Goal: Information Seeking & Learning: Learn about a topic

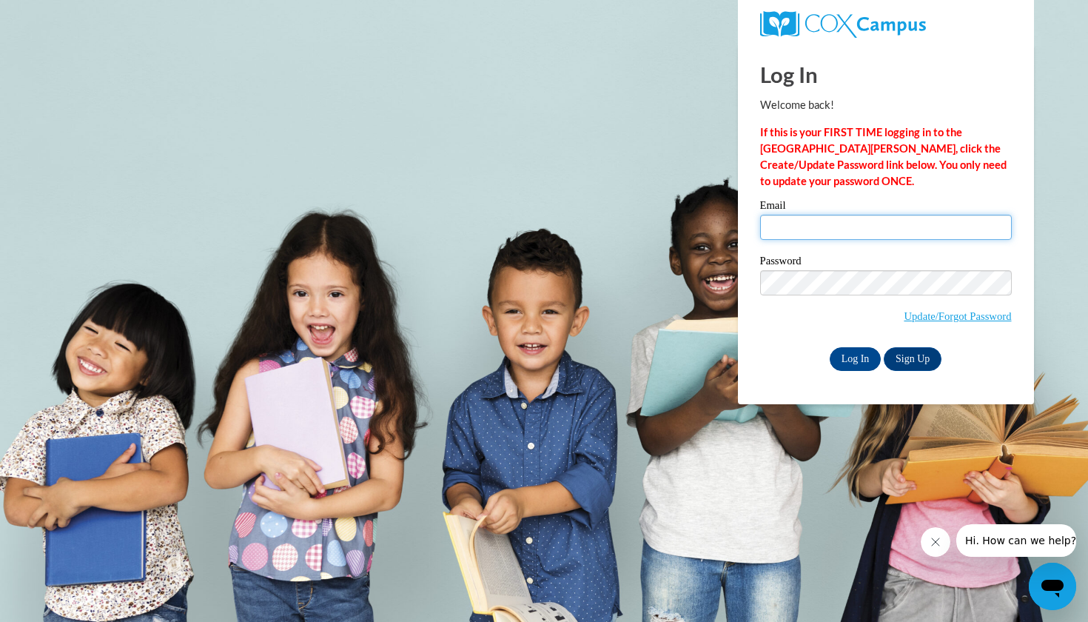
type input "lauren.mcbride11@yahoo.com"
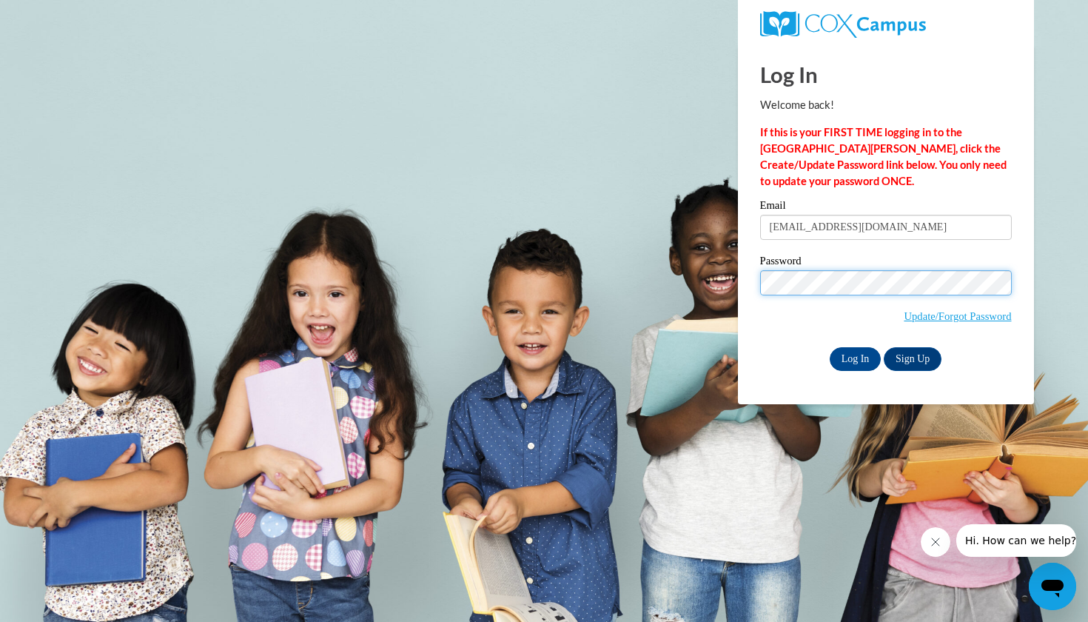
click at [854, 356] on input "Log In" at bounding box center [856, 359] width 52 height 24
click at [849, 358] on input "Log In" at bounding box center [856, 359] width 52 height 24
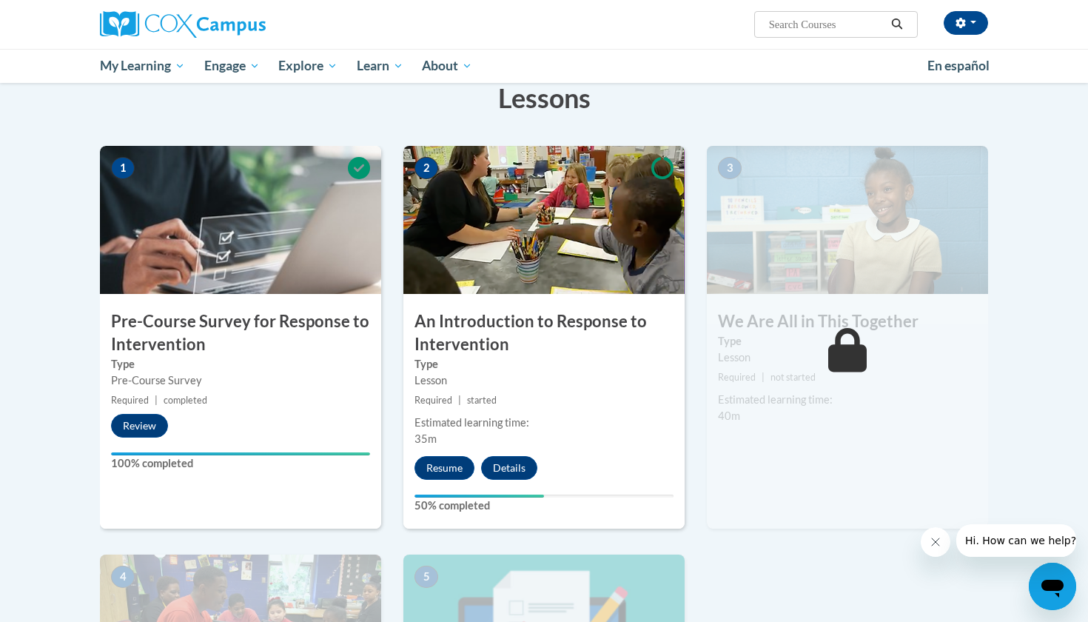
scroll to position [247, 0]
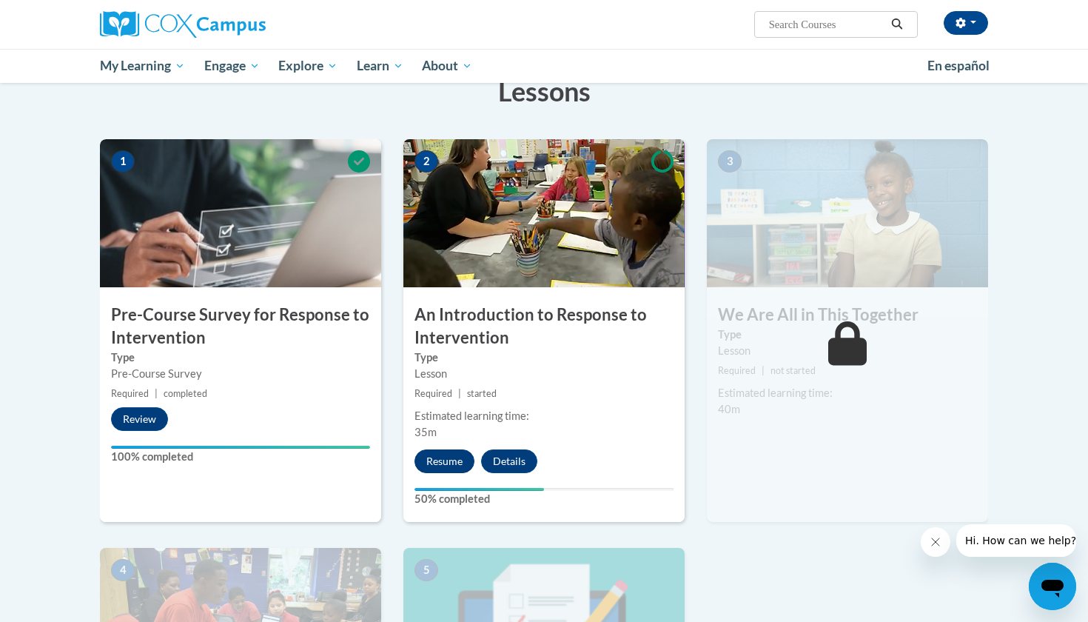
click at [439, 460] on button "Resume" at bounding box center [445, 461] width 60 height 24
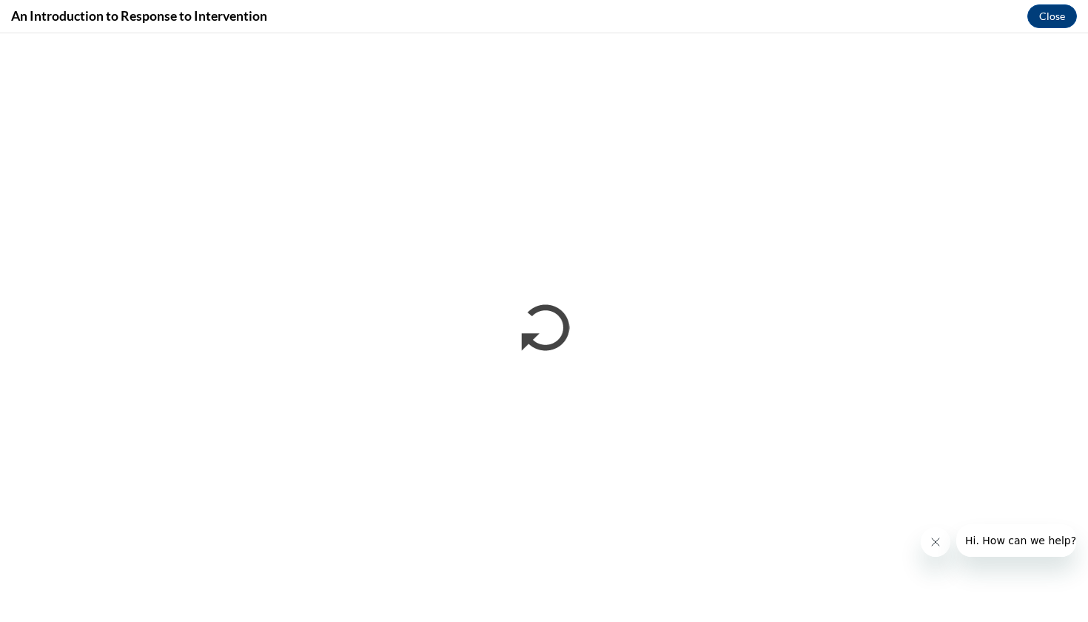
scroll to position [0, 0]
click at [939, 540] on icon "Close message from company" at bounding box center [936, 542] width 12 height 12
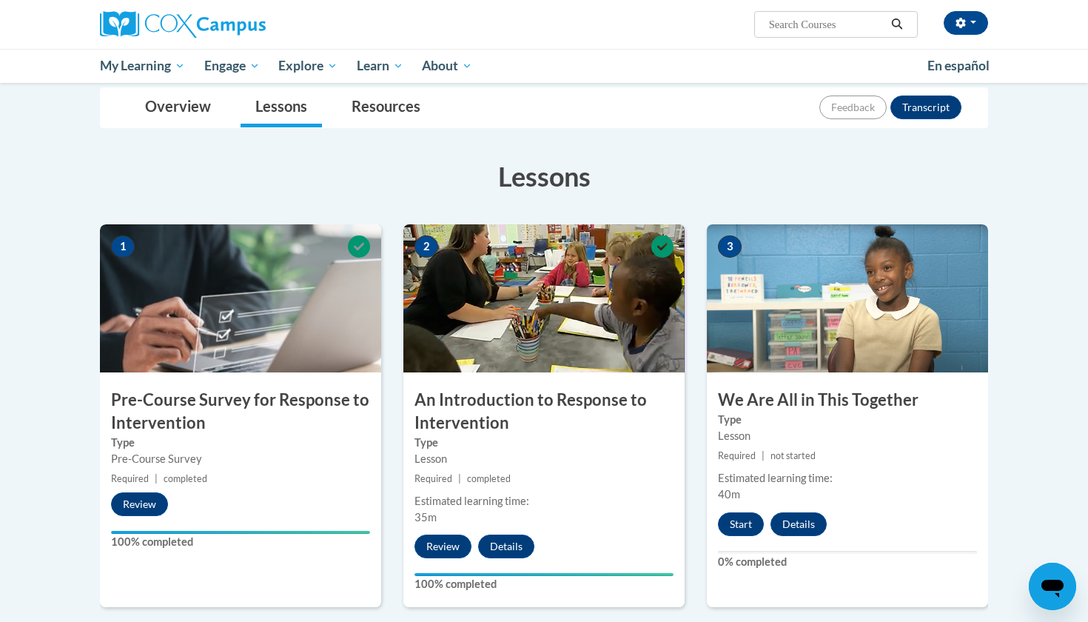
scroll to position [198, 0]
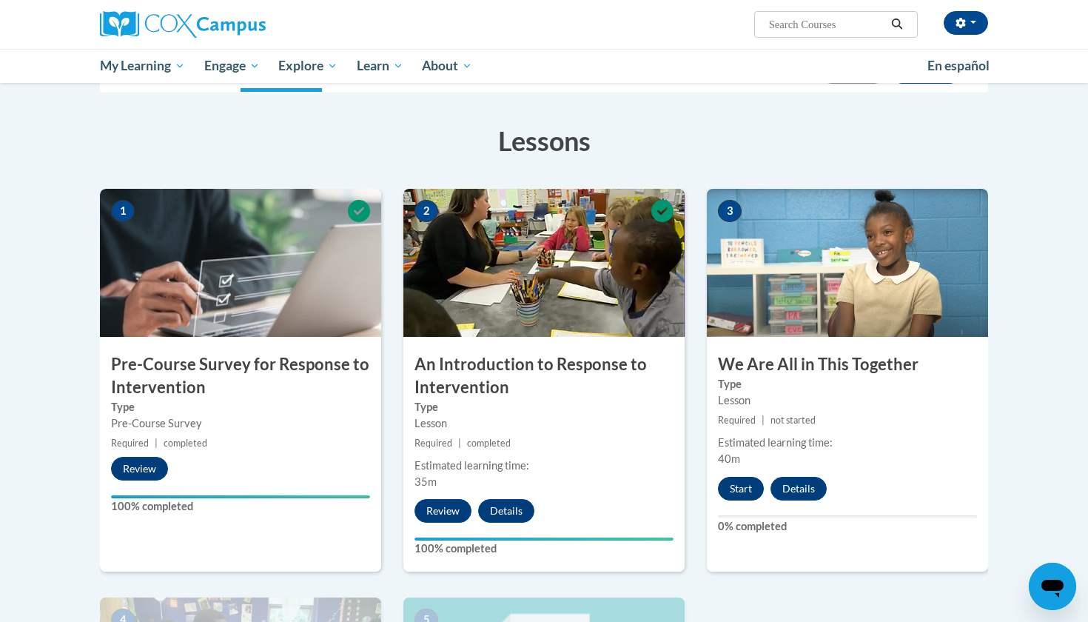
click at [733, 490] on button "Start" at bounding box center [741, 489] width 46 height 24
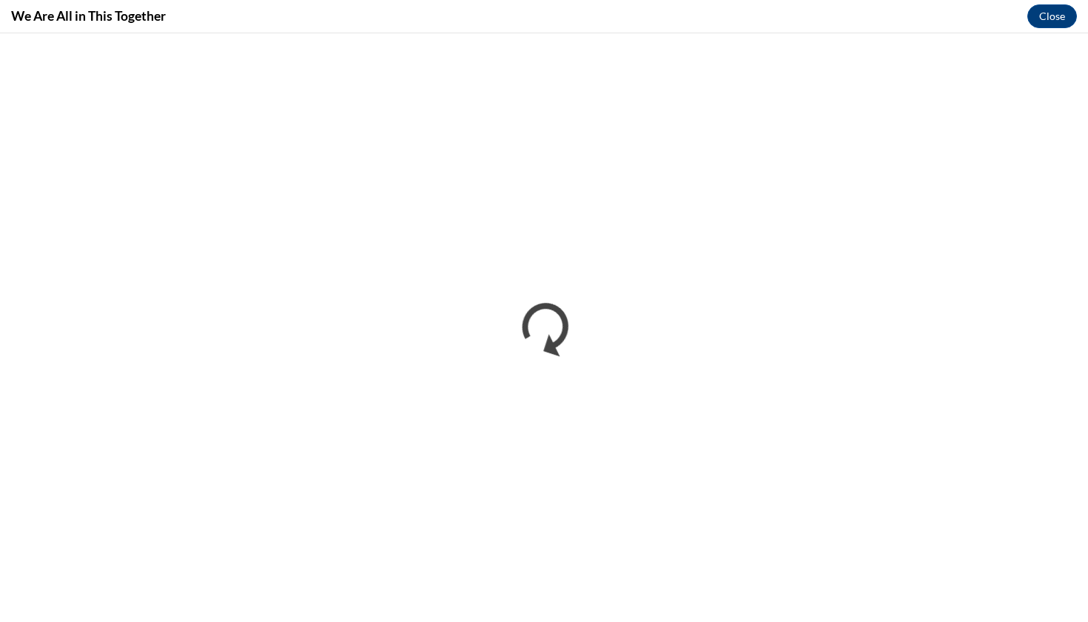
scroll to position [0, 0]
